Goal: Information Seeking & Learning: Learn about a topic

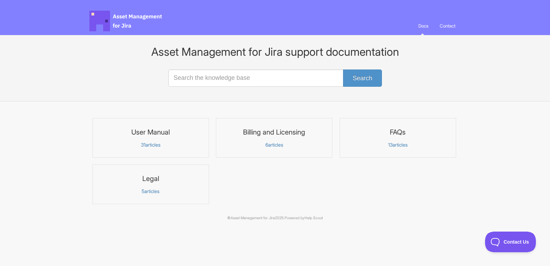
click at [423, 24] on link "Docs" at bounding box center [424, 26] width 20 height 19
click at [152, 142] on p "31 articles" at bounding box center [151, 145] width 108 height 6
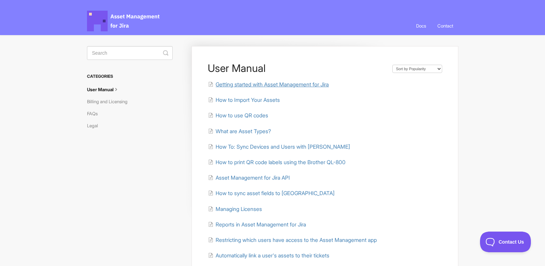
click at [313, 83] on span "Getting started with Asset Management for Jira" at bounding box center [272, 84] width 113 height 7
click at [248, 131] on span "What are Asset Types?" at bounding box center [243, 131] width 55 height 7
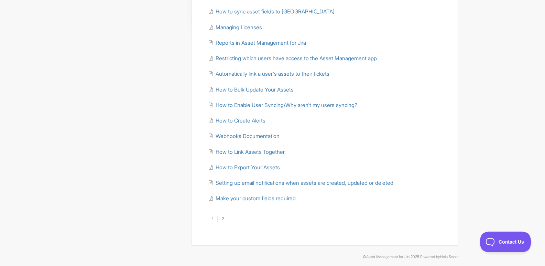
scroll to position [187, 0]
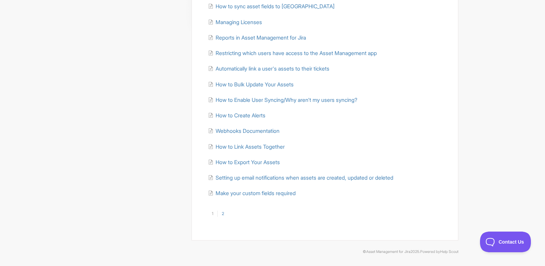
click at [225, 215] on link "2" at bounding box center [222, 214] width 11 height 6
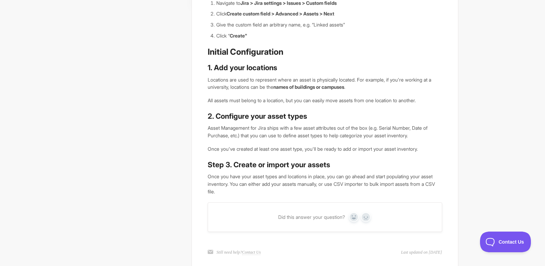
scroll to position [248, 0]
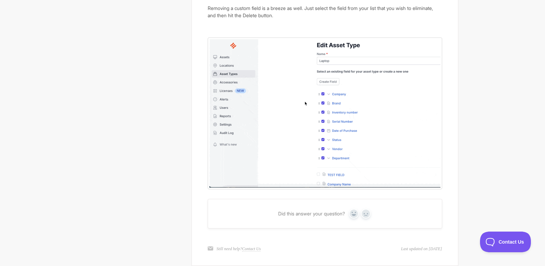
scroll to position [723, 0]
